Goal: Task Accomplishment & Management: Use online tool/utility

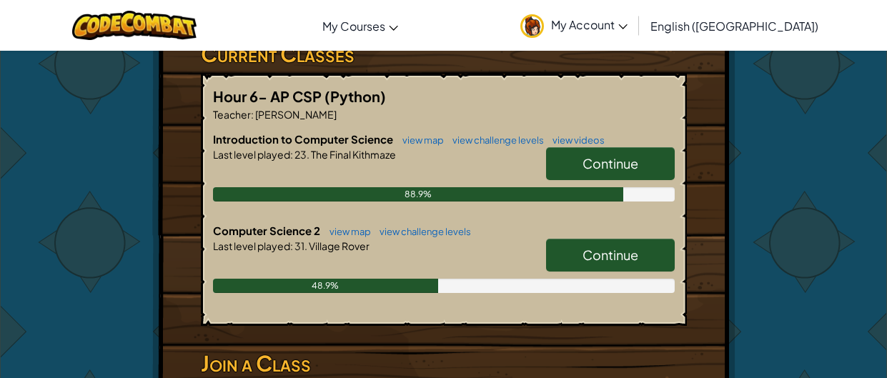
scroll to position [259, 0]
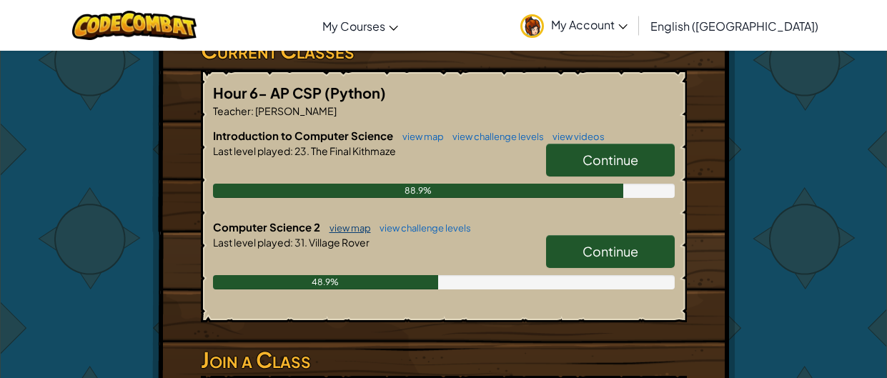
click at [339, 225] on link "view map" at bounding box center [346, 227] width 49 height 11
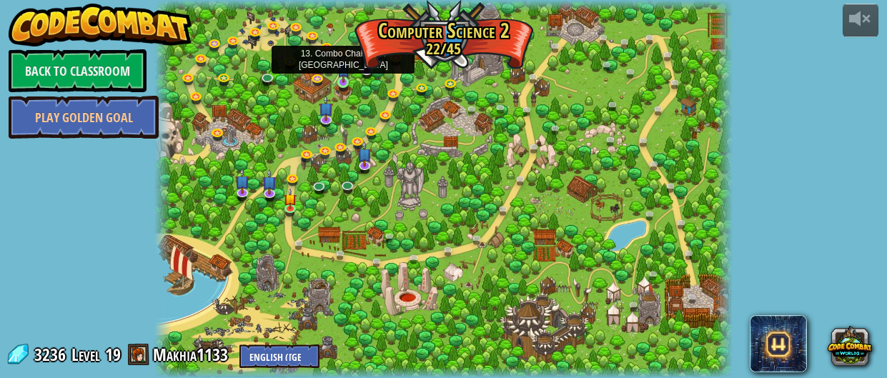
click at [345, 80] on img at bounding box center [343, 68] width 12 height 29
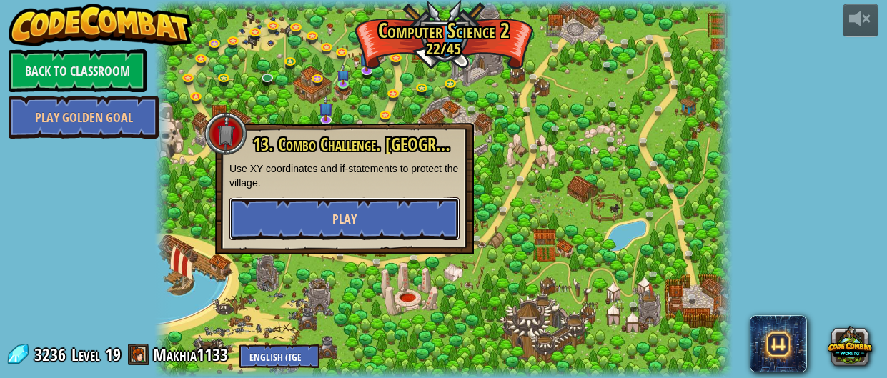
click at [347, 210] on span "Play" at bounding box center [344, 219] width 24 height 18
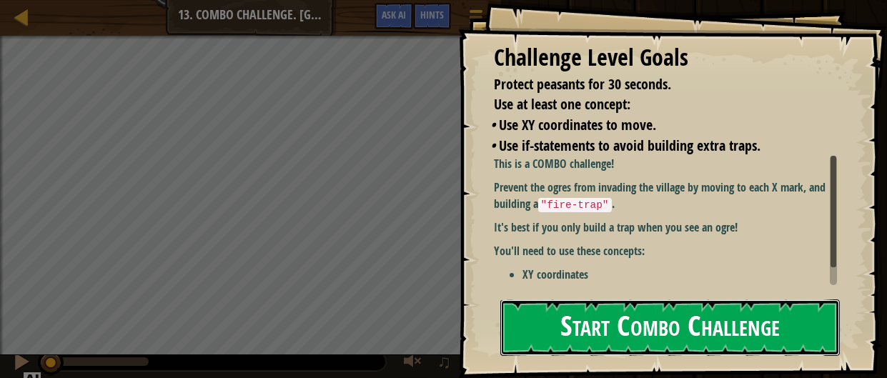
click at [605, 331] on button "Start Combo Challenge" at bounding box center [670, 327] width 340 height 56
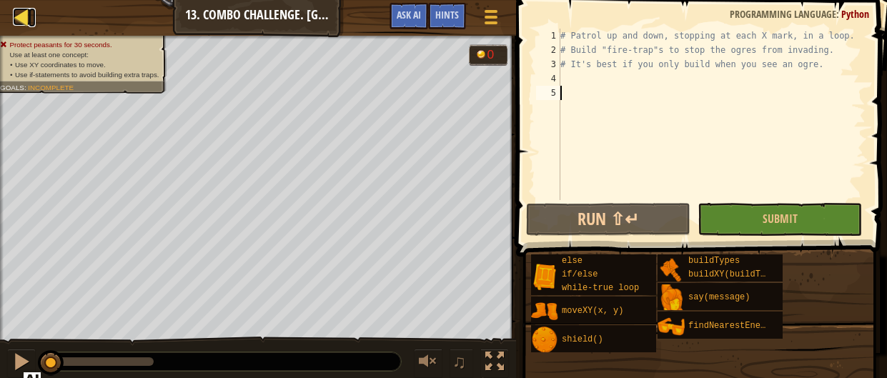
click at [24, 24] on div at bounding box center [22, 17] width 18 height 18
